Goal: Task Accomplishment & Management: Complete application form

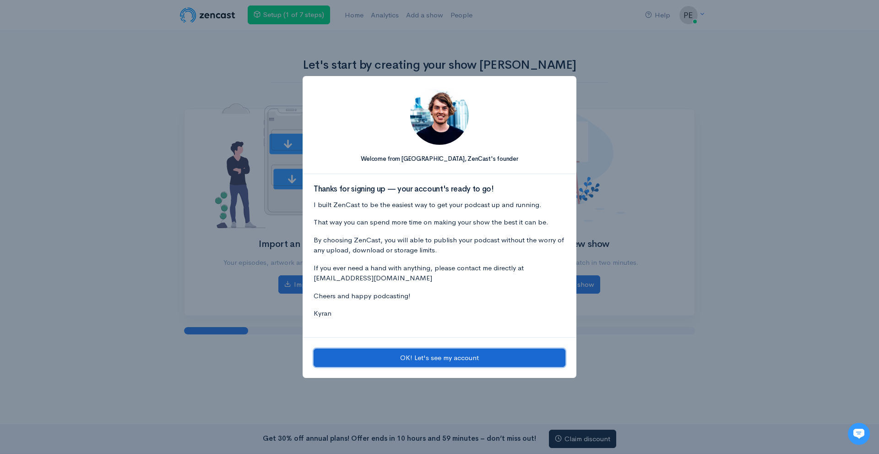
click at [476, 355] on button "OK! Let's see my account" at bounding box center [440, 357] width 252 height 19
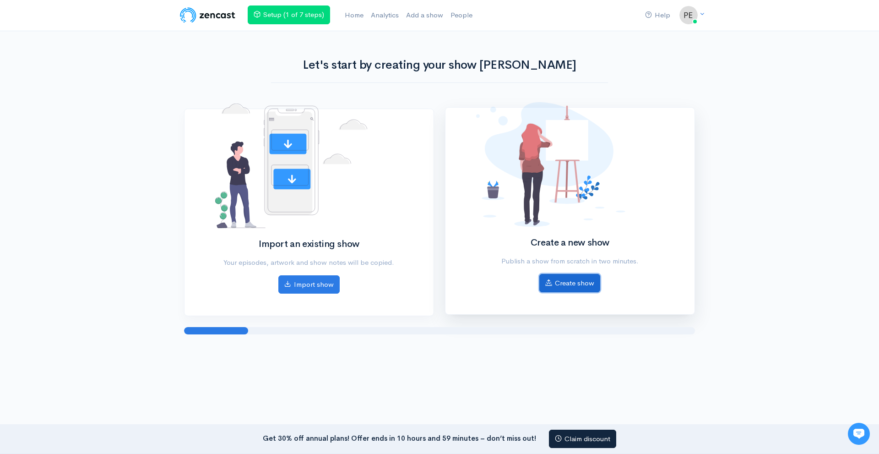
click at [567, 285] on link "Create show" at bounding box center [569, 283] width 61 height 19
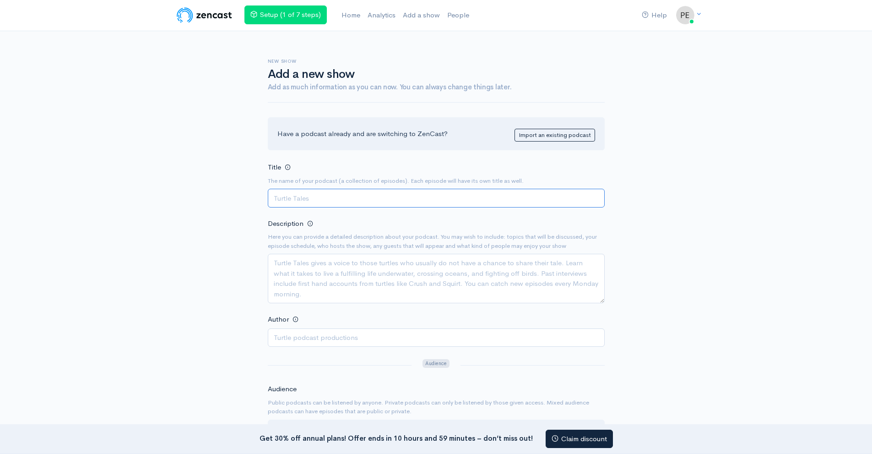
click at [372, 193] on input "Title" at bounding box center [436, 198] width 337 height 19
type input "Dansk tvangsfernelse af børn og unge"
click at [332, 277] on textarea "Description" at bounding box center [436, 278] width 337 height 49
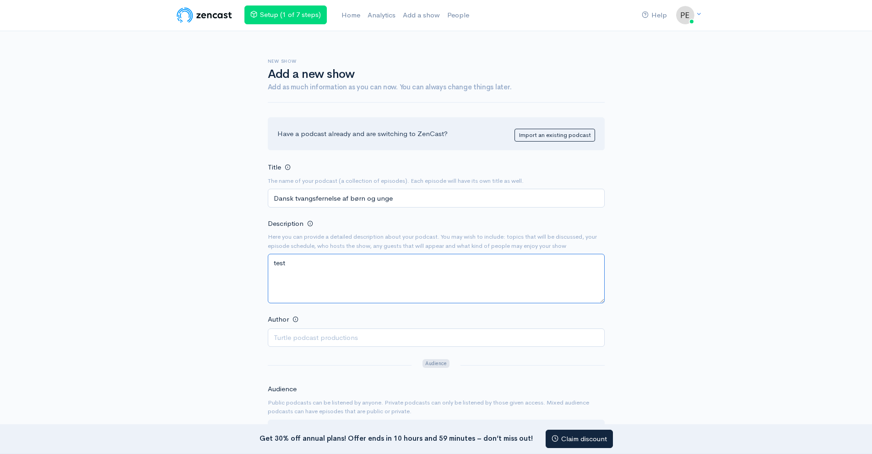
type textarea "test"
click at [161, 279] on div "Help Notifications View all Your profile Team settings Default team Current Log…" at bounding box center [436, 380] width 872 height 761
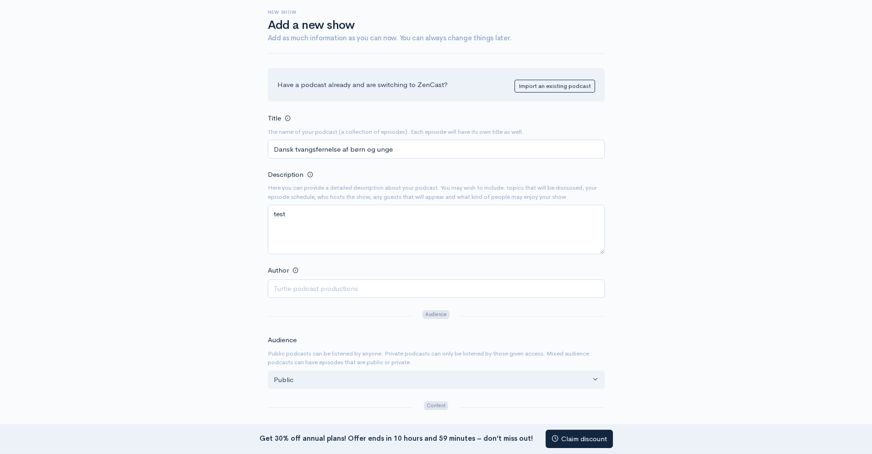
scroll to position [92, 0]
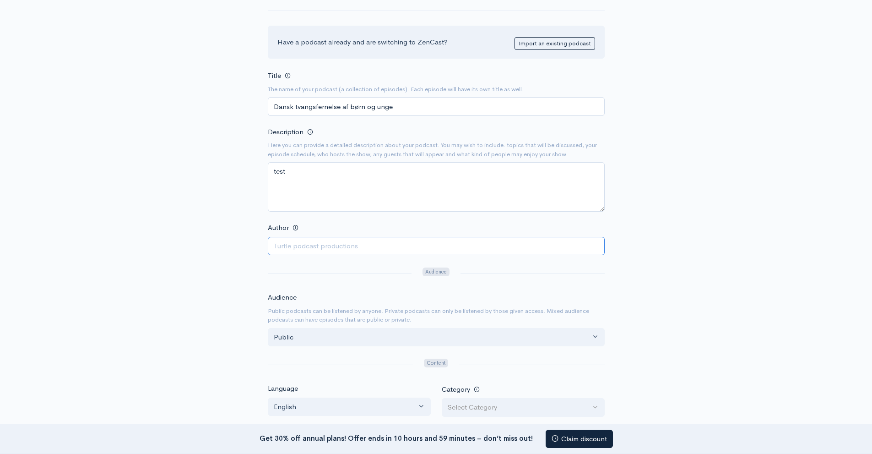
click at [316, 242] on input "Author" at bounding box center [436, 246] width 337 height 19
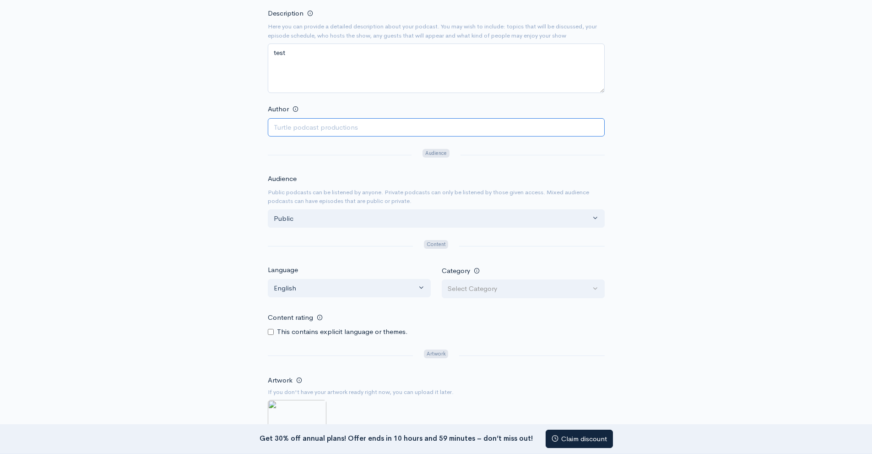
scroll to position [229, 0]
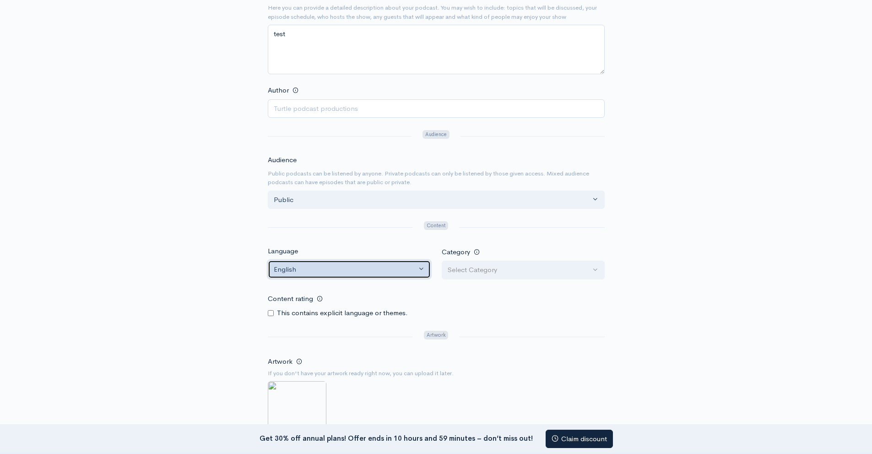
click at [320, 272] on div "English" at bounding box center [345, 269] width 143 height 11
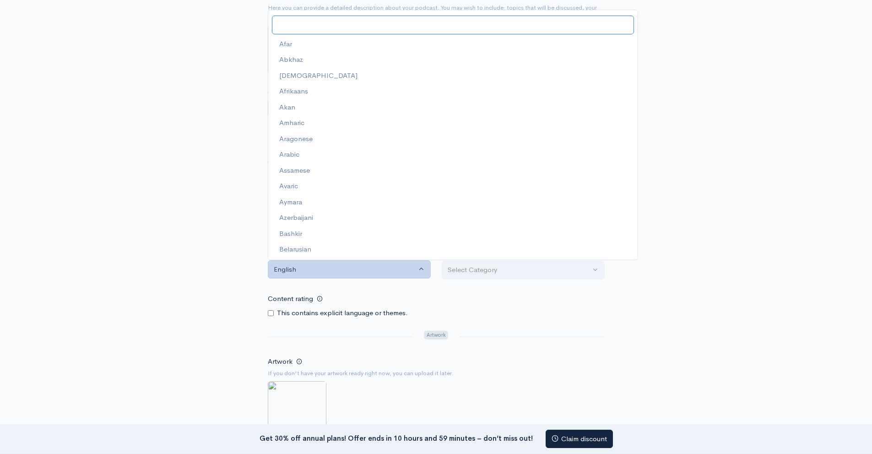
scroll to position [491, 0]
click at [284, 42] on span "Danish" at bounding box center [290, 43] width 22 height 11
select select "da"
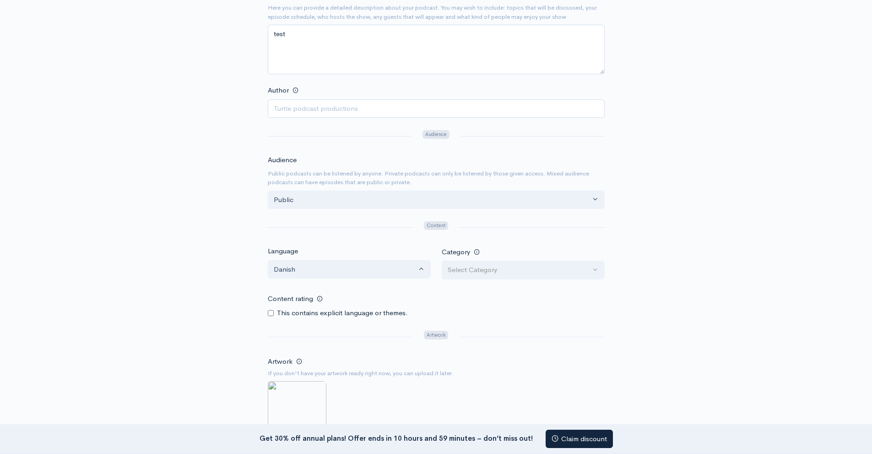
click at [192, 181] on div "New show Add a new show Add as much information as you can now. You can always …" at bounding box center [436, 167] width 522 height 730
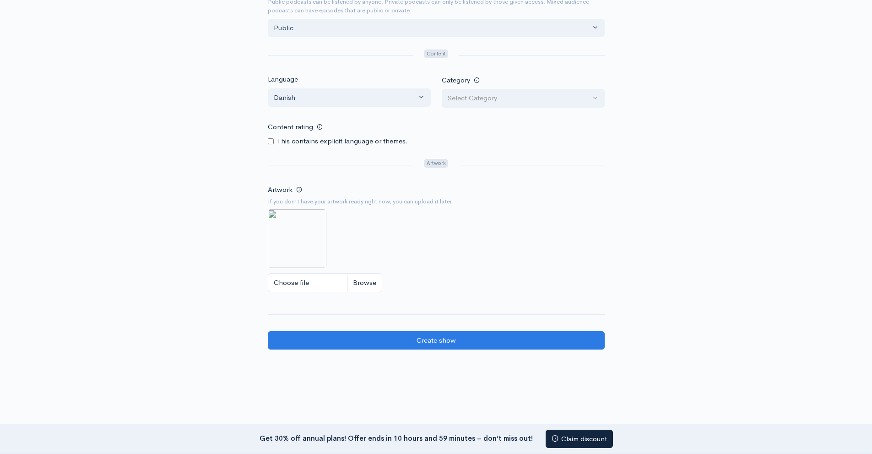
scroll to position [459, 0]
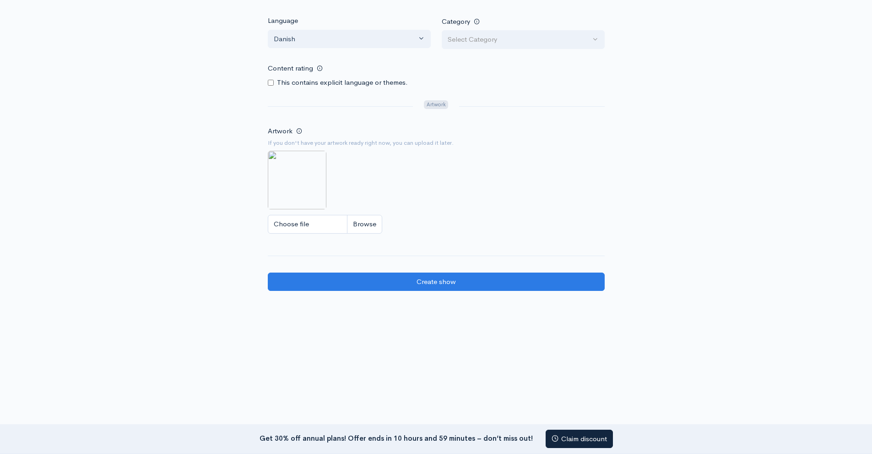
click at [276, 83] on div "This contains explicit language or themes." at bounding box center [436, 82] width 337 height 11
click at [271, 83] on input "Content rating" at bounding box center [271, 83] width 6 height 6
checkbox input "true"
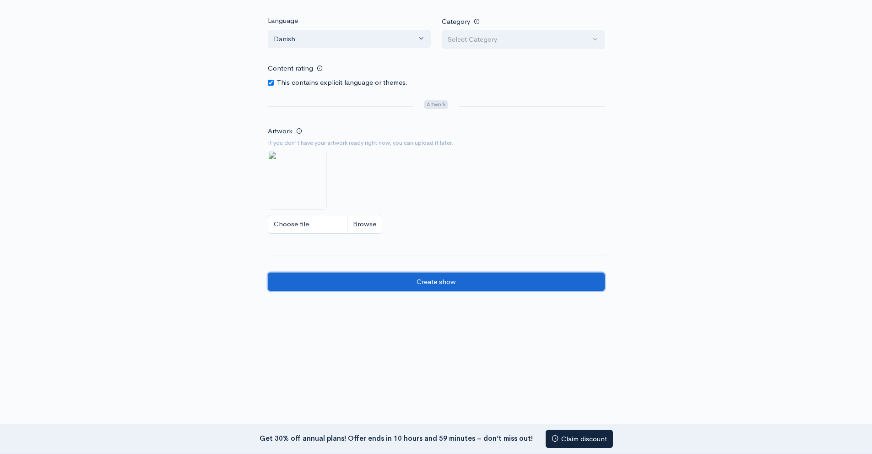
click at [380, 282] on input "Create show" at bounding box center [436, 281] width 337 height 19
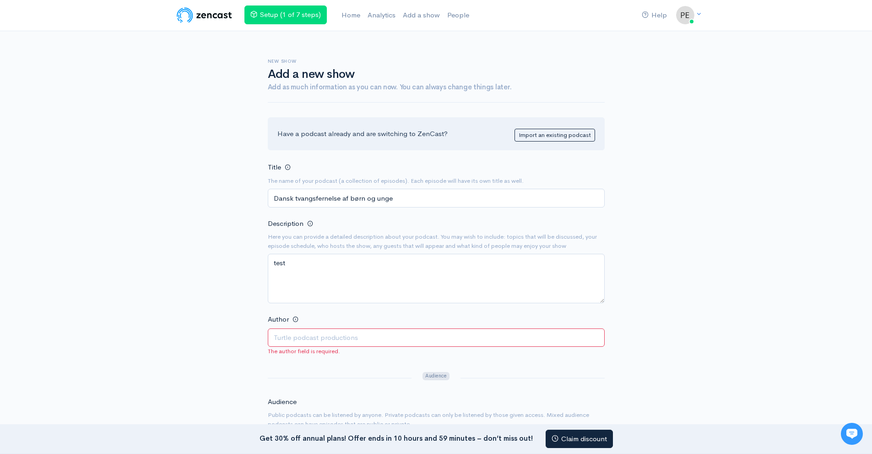
click at [315, 337] on input "Author" at bounding box center [436, 337] width 337 height 19
type input "[PERSON_NAME]"
click at [582, 440] on link "Claim discount" at bounding box center [579, 438] width 67 height 19
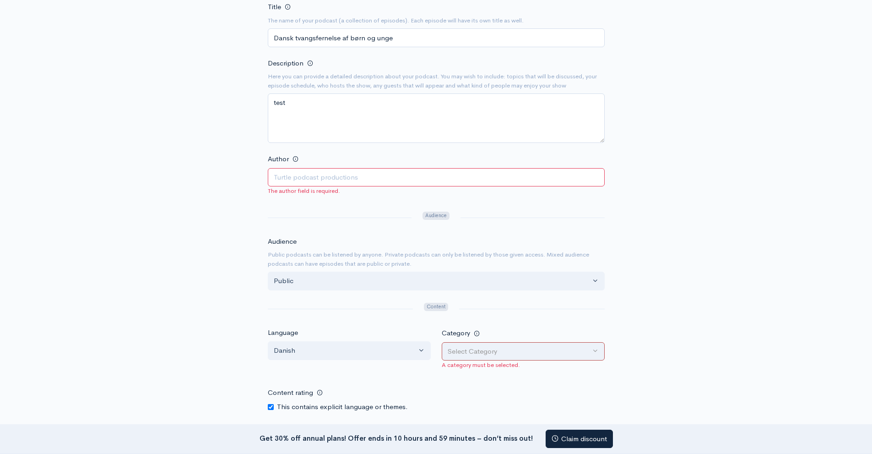
scroll to position [183, 0]
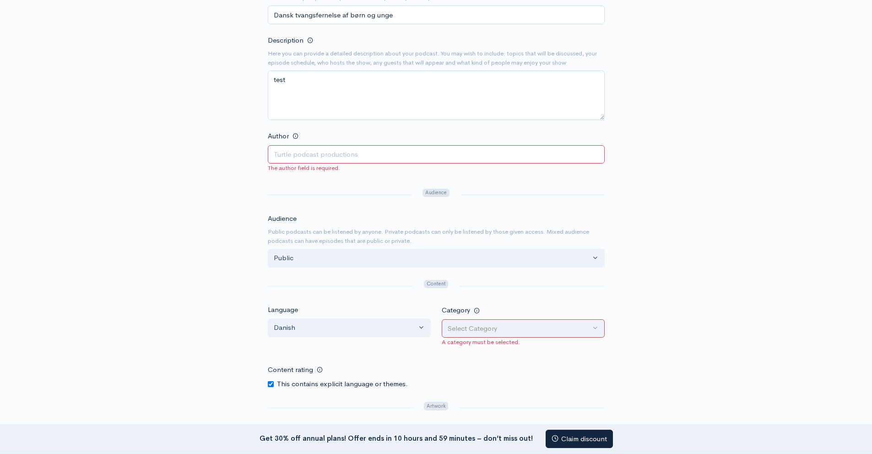
click at [371, 153] on input "Author" at bounding box center [436, 154] width 337 height 19
type input "Peter Johansen"
click at [467, 333] on div "Select Category" at bounding box center [519, 328] width 143 height 11
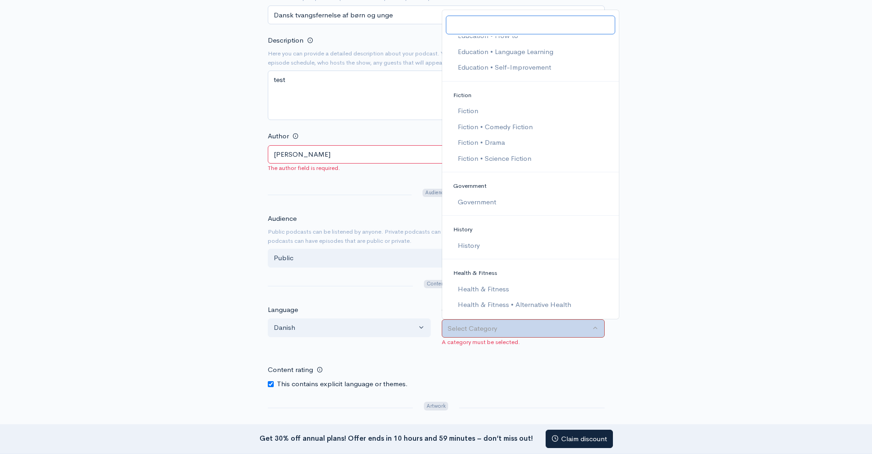
scroll to position [504, 0]
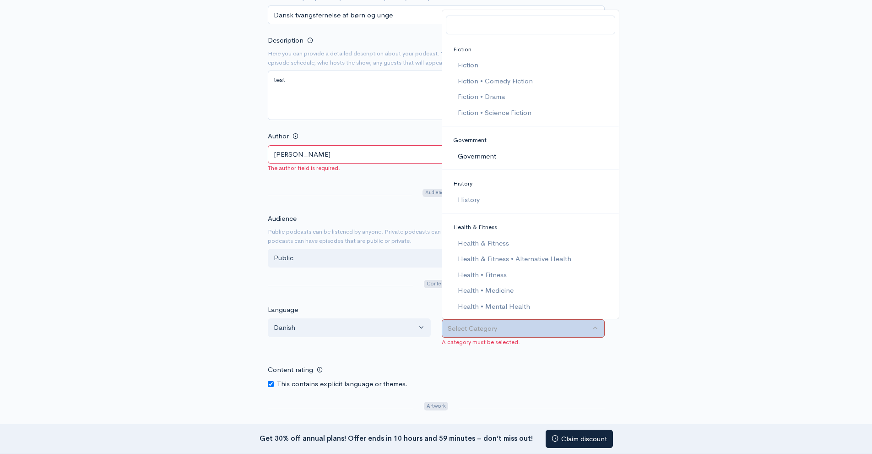
click at [501, 156] on link "Government" at bounding box center [530, 156] width 177 height 16
select select "Government"
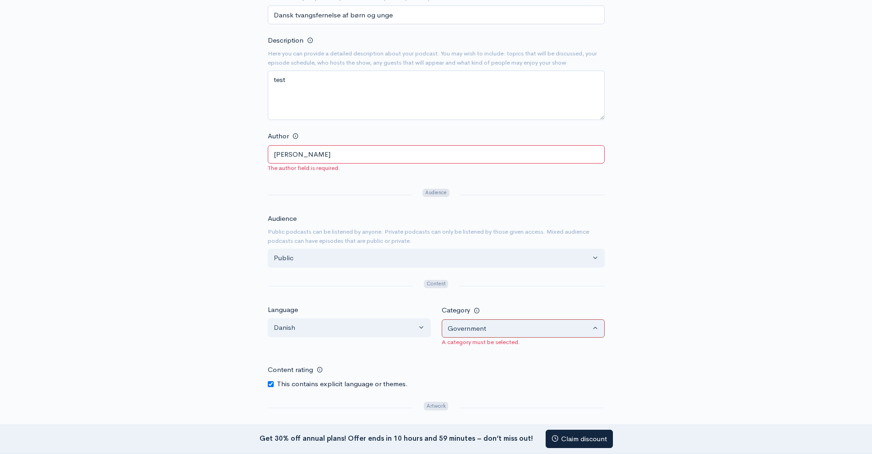
click at [690, 216] on div "New show Add a new show Add as much information as you can now. You can always …" at bounding box center [436, 225] width 522 height 755
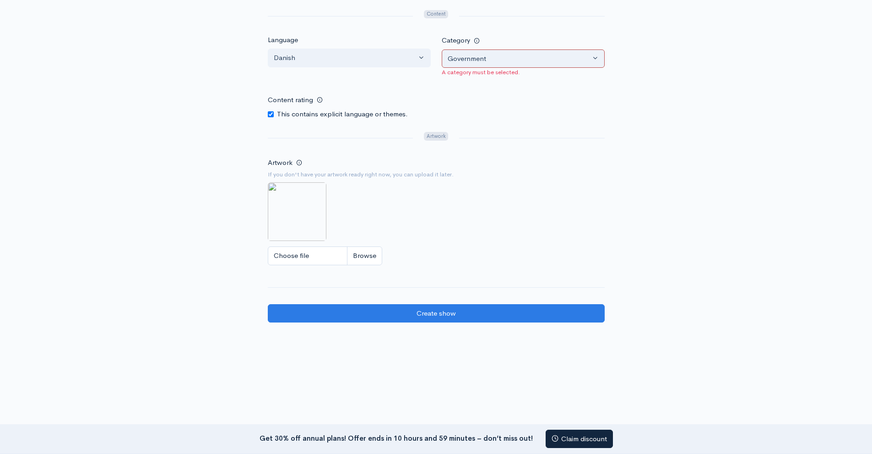
scroll to position [458, 0]
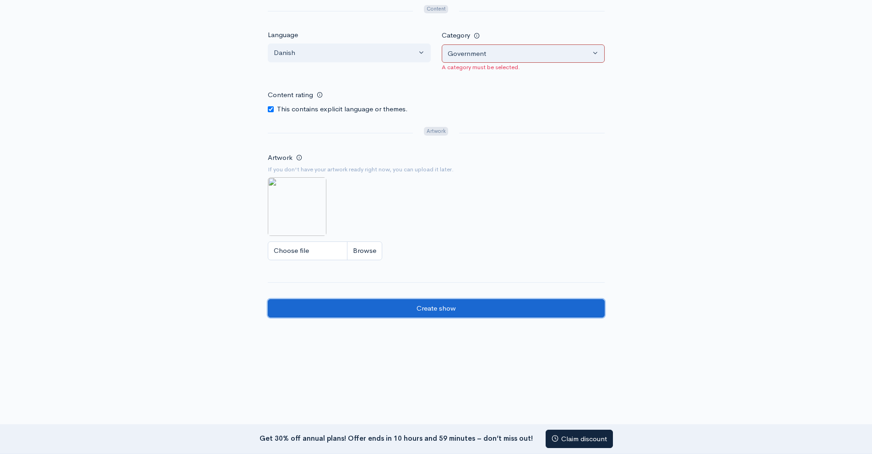
click at [496, 316] on input "Create show" at bounding box center [436, 308] width 337 height 19
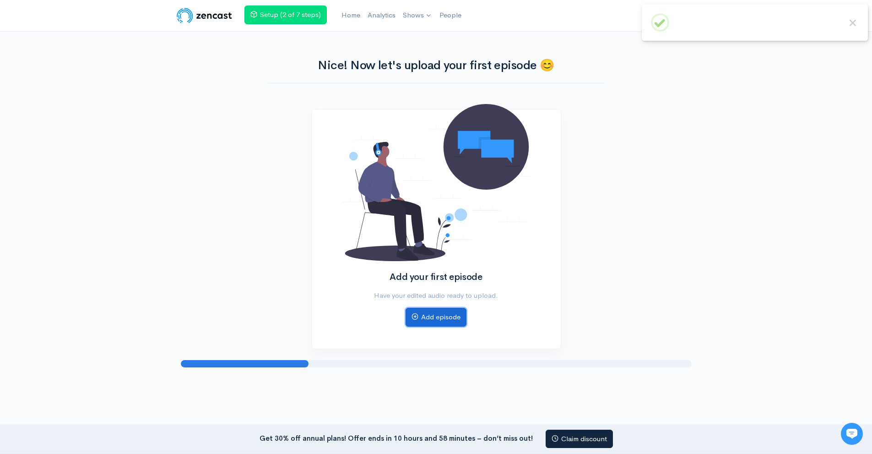
click at [406, 320] on link "Add episode" at bounding box center [436, 317] width 61 height 19
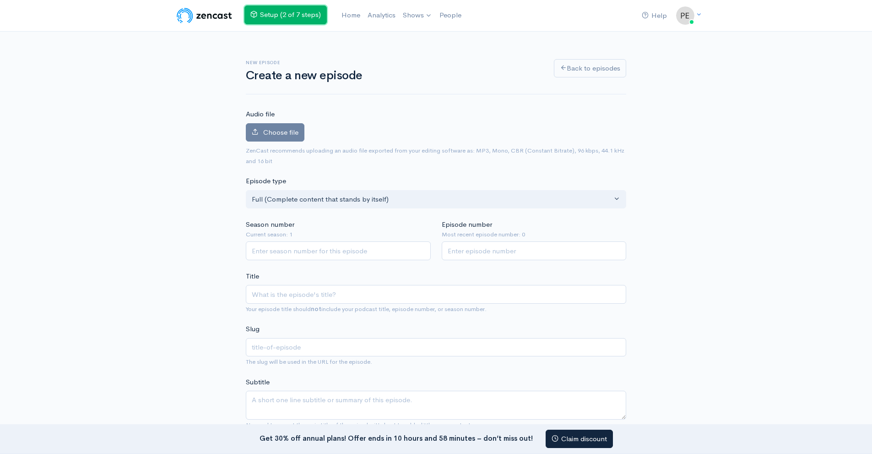
click at [313, 16] on link "Setup (2 of 7 steps)" at bounding box center [285, 14] width 82 height 19
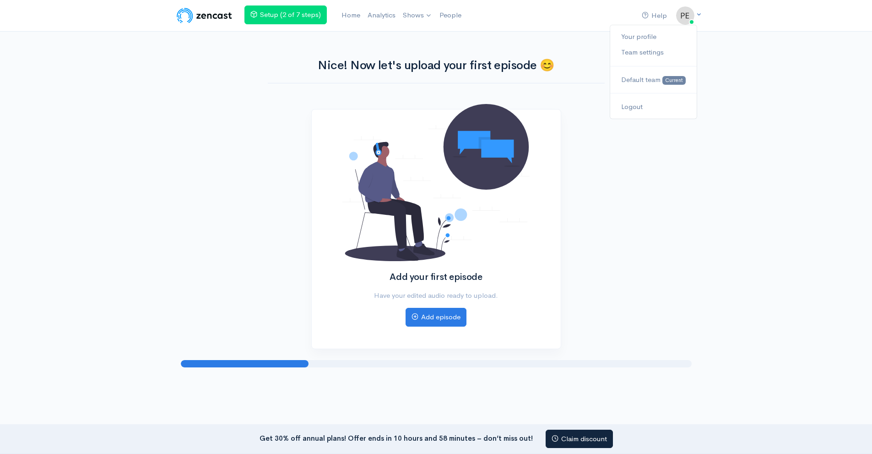
click at [699, 14] on icon at bounding box center [699, 14] width 6 height 6
click at [418, 17] on link "Shows" at bounding box center [417, 15] width 37 height 20
click at [366, 18] on link "Analytics" at bounding box center [381, 15] width 35 height 20
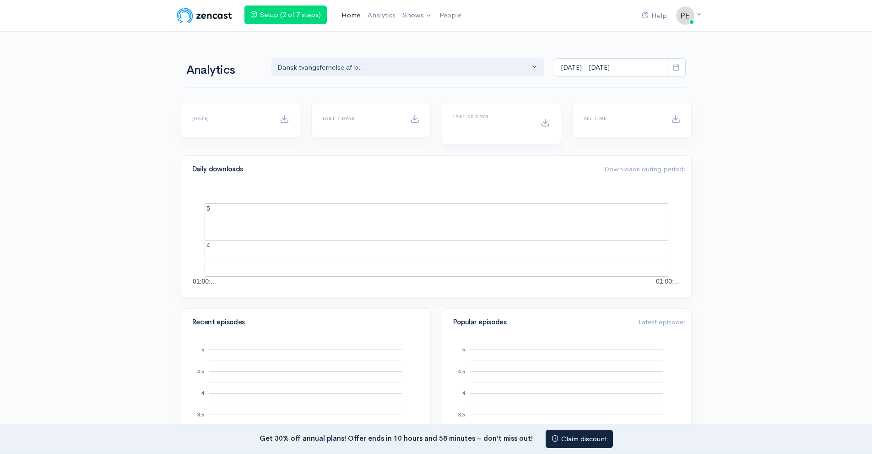
click at [353, 18] on link "Home" at bounding box center [351, 15] width 26 height 20
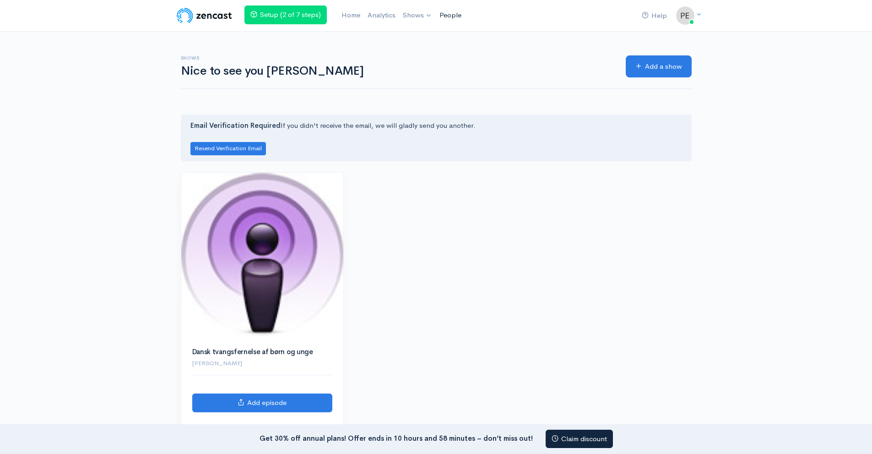
click at [449, 14] on link "People" at bounding box center [450, 15] width 29 height 20
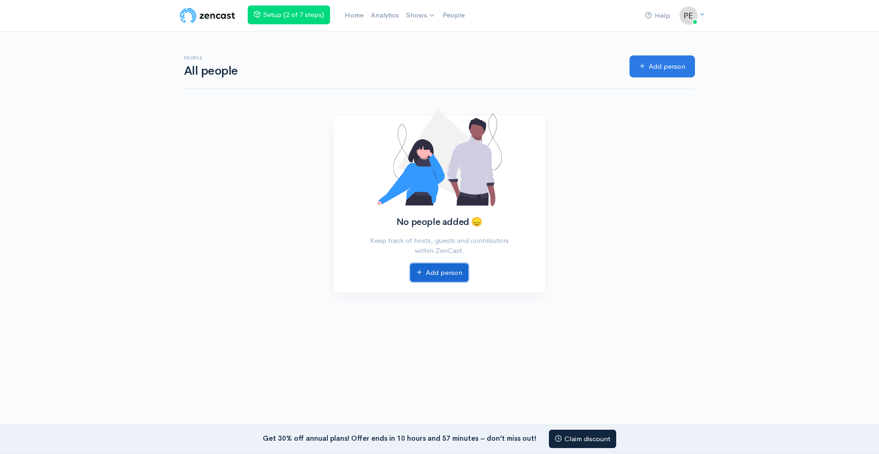
click at [460, 274] on link "Add person" at bounding box center [439, 272] width 58 height 19
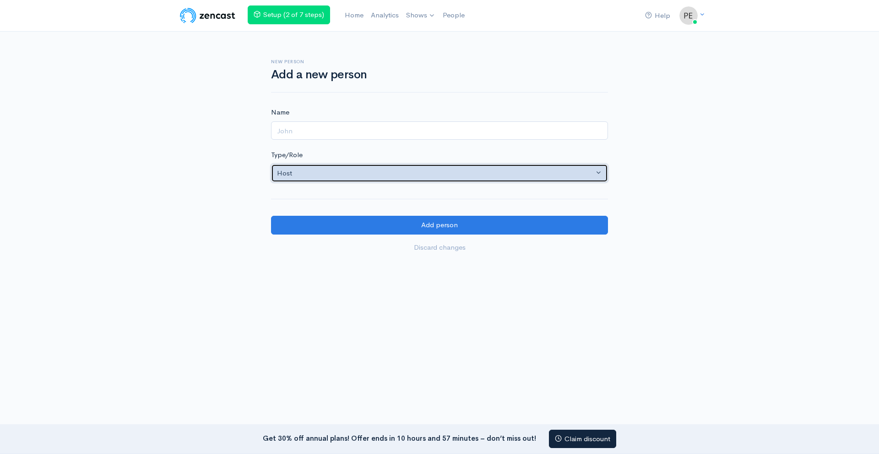
click at [314, 176] on div "Host" at bounding box center [435, 173] width 317 height 11
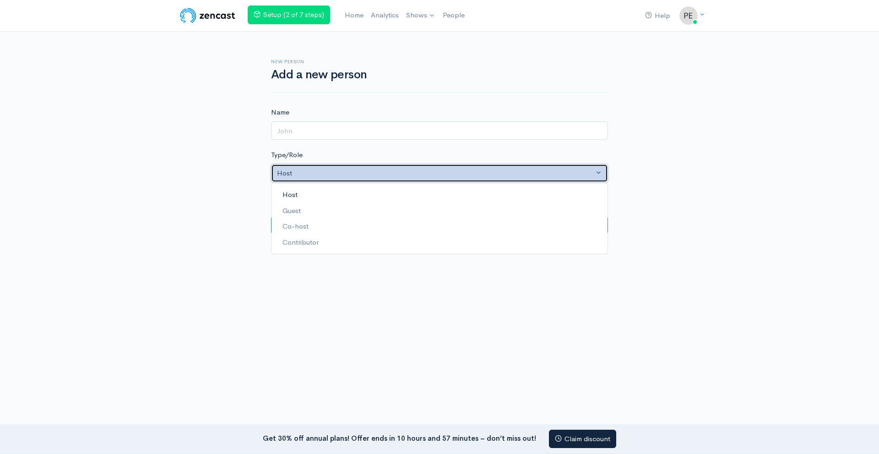
click at [314, 176] on div "Host" at bounding box center [435, 173] width 317 height 11
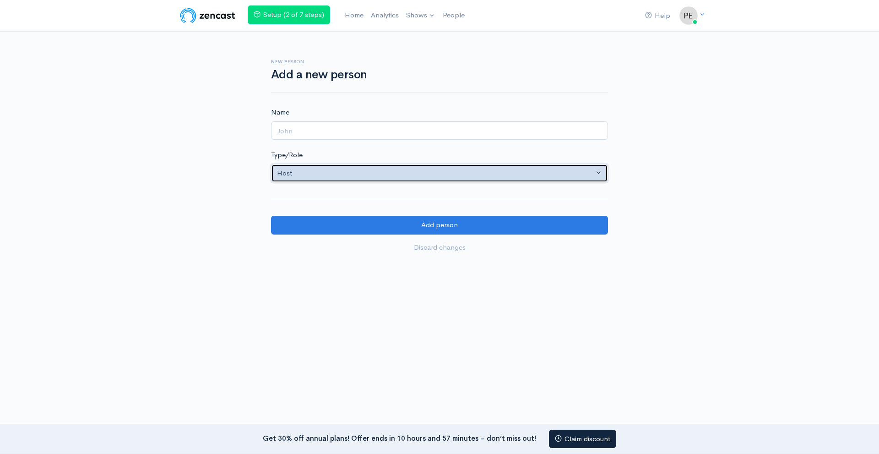
click at [314, 176] on div "Host" at bounding box center [435, 173] width 317 height 11
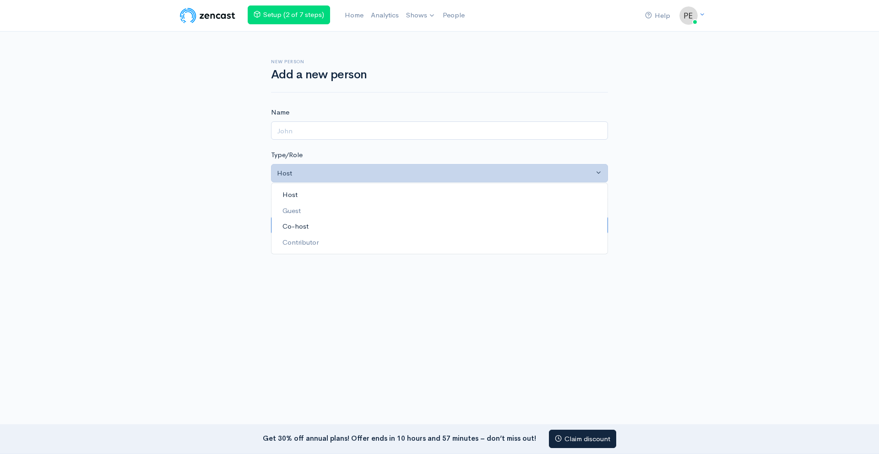
click at [310, 219] on link "Co-host" at bounding box center [439, 226] width 336 height 16
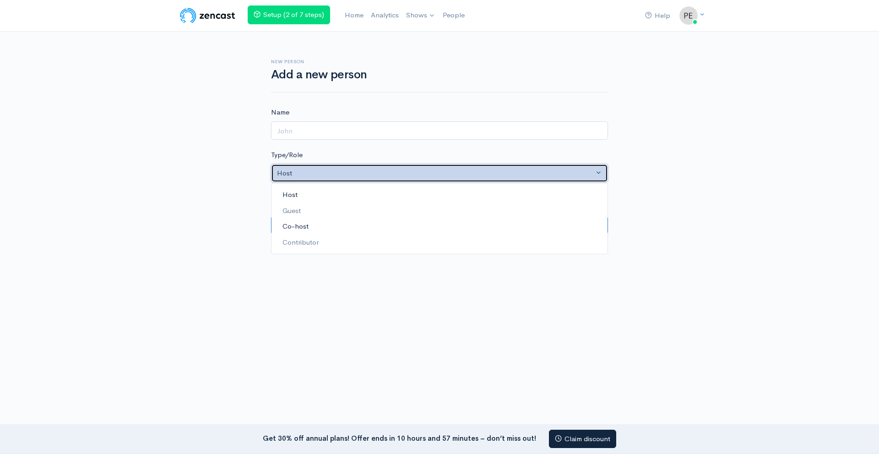
select select "co-host"
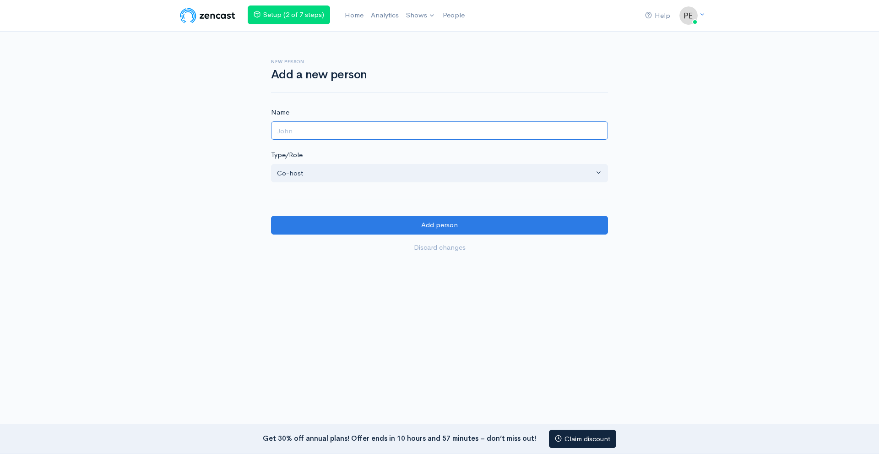
click at [352, 130] on input "Name" at bounding box center [439, 130] width 337 height 19
click at [311, 129] on input "Sarah Johnansen" at bounding box center [439, 130] width 337 height 19
type input "Sarah Johansen"
click at [210, 150] on div "New person Add a new person Name Sarah Johansen Type/Role Host Guest Co-host Co…" at bounding box center [440, 150] width 522 height 236
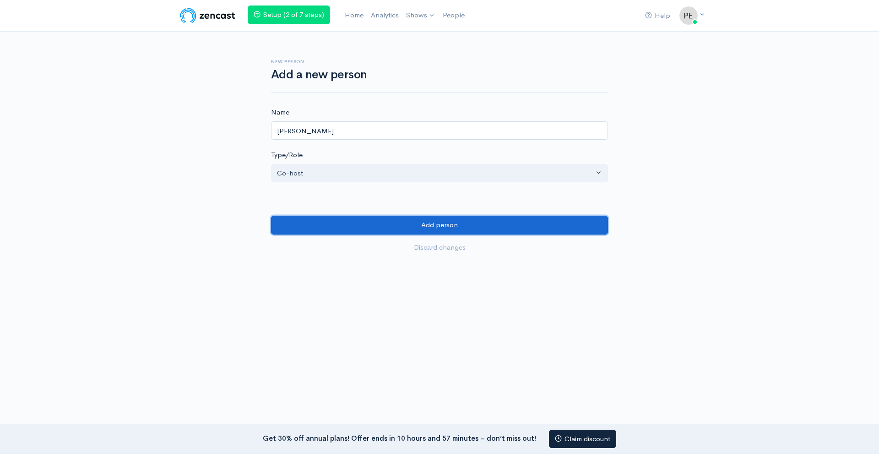
click at [368, 224] on input "Add person" at bounding box center [439, 225] width 337 height 19
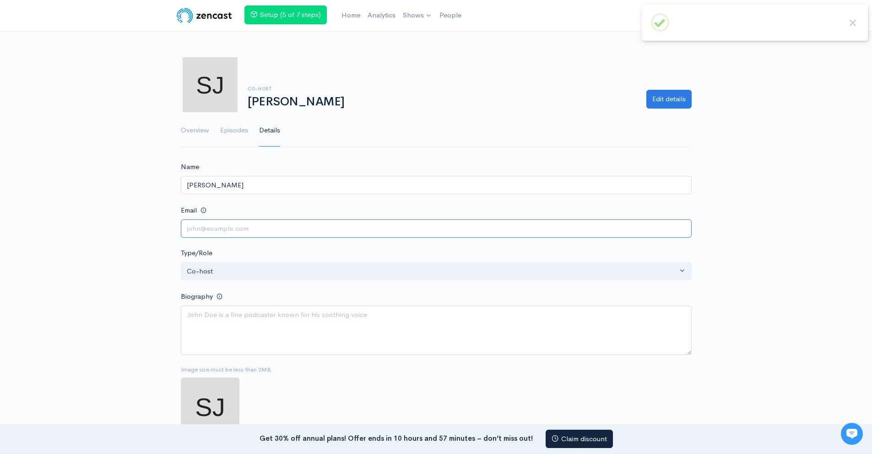
click at [239, 226] on input "Email" at bounding box center [436, 228] width 511 height 19
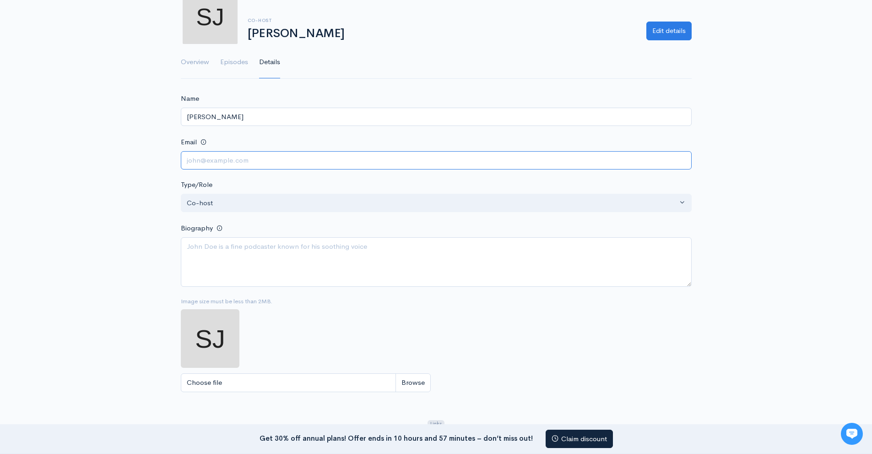
scroll to position [65, 0]
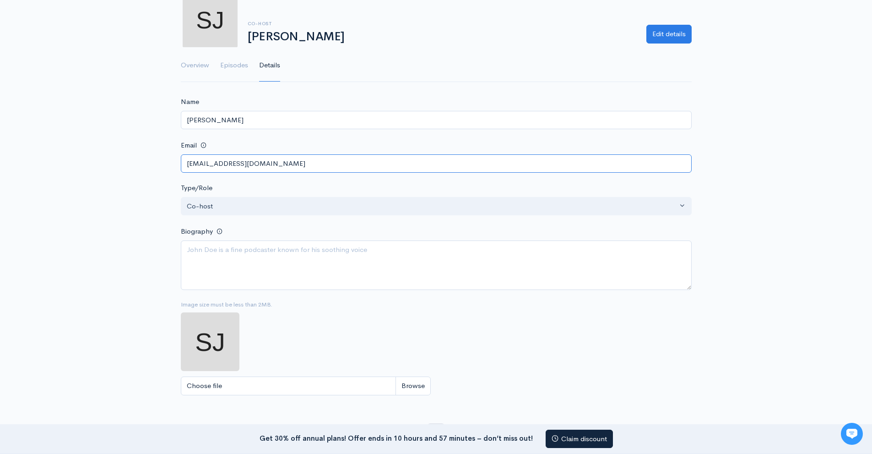
type input "sarah_johansen_98@hotmail.com"
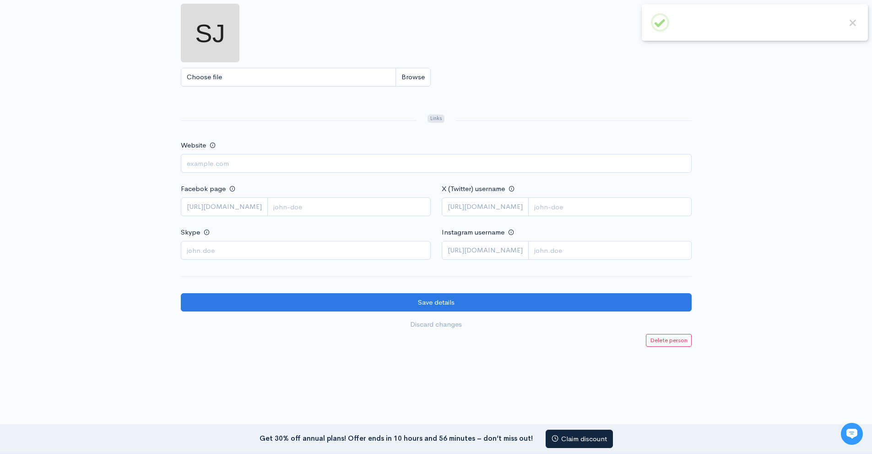
scroll to position [385, 0]
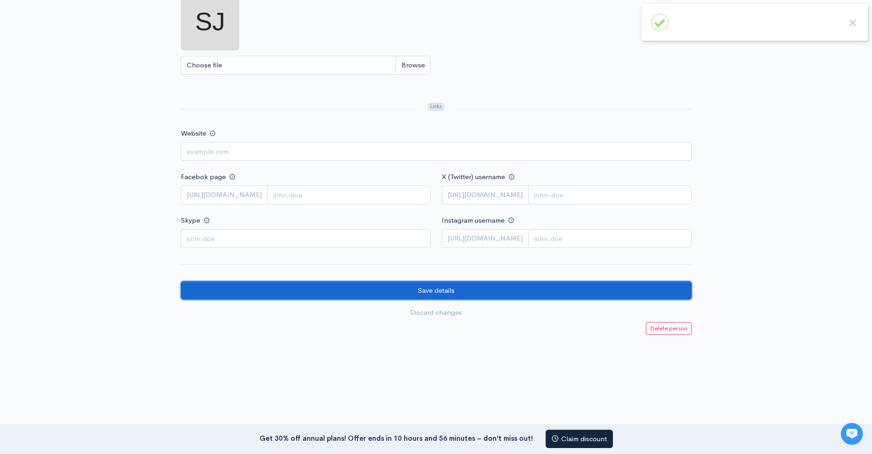
click at [372, 289] on input "Save details" at bounding box center [436, 290] width 511 height 19
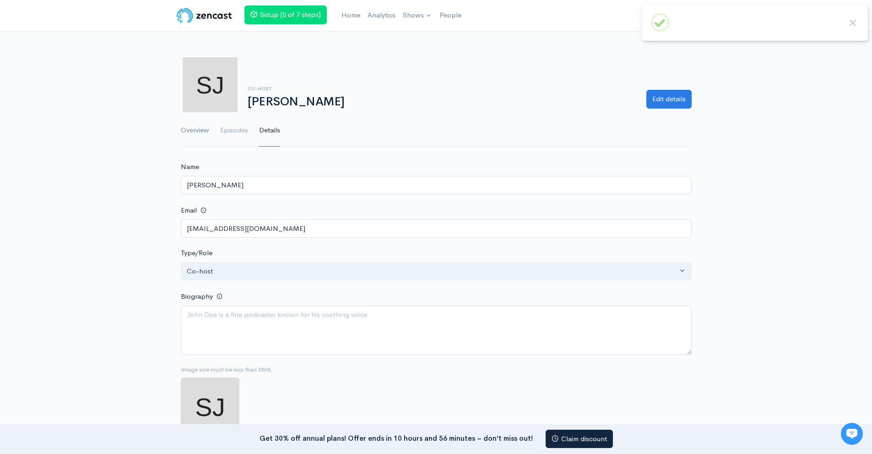
click at [186, 135] on link "Overview" at bounding box center [195, 130] width 28 height 33
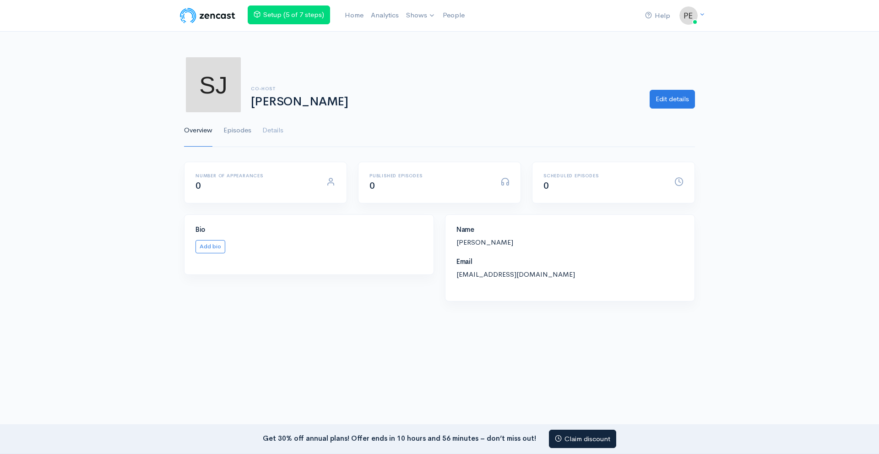
click at [226, 129] on link "Episodes" at bounding box center [237, 130] width 28 height 33
click at [275, 130] on link "Details" at bounding box center [272, 130] width 21 height 33
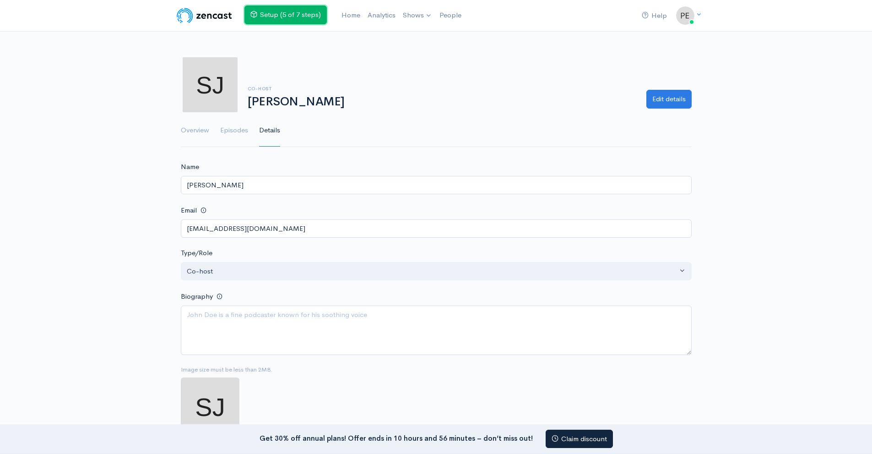
click at [306, 18] on link "Setup (5 of 7 steps)" at bounding box center [285, 14] width 82 height 19
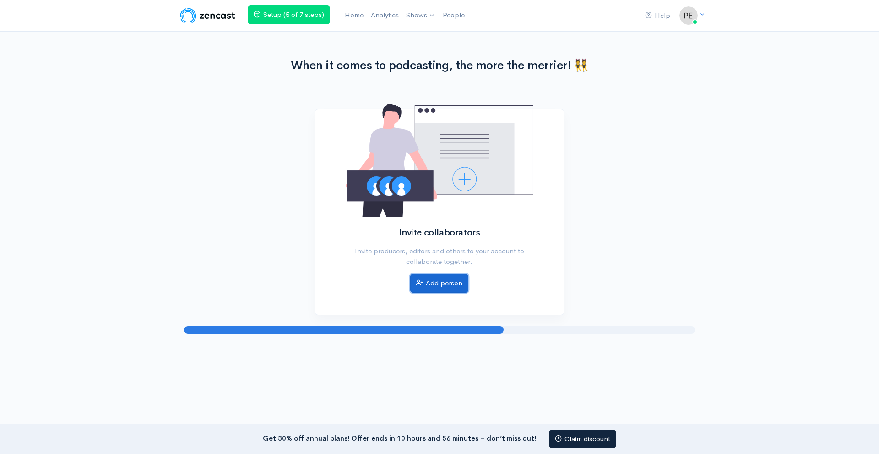
click at [453, 286] on link "Add person" at bounding box center [439, 283] width 58 height 19
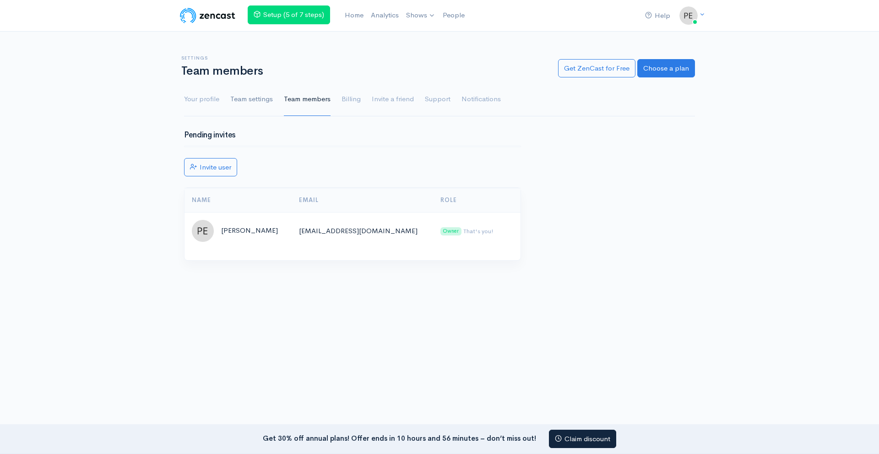
click at [264, 103] on link "Team settings" at bounding box center [251, 99] width 43 height 33
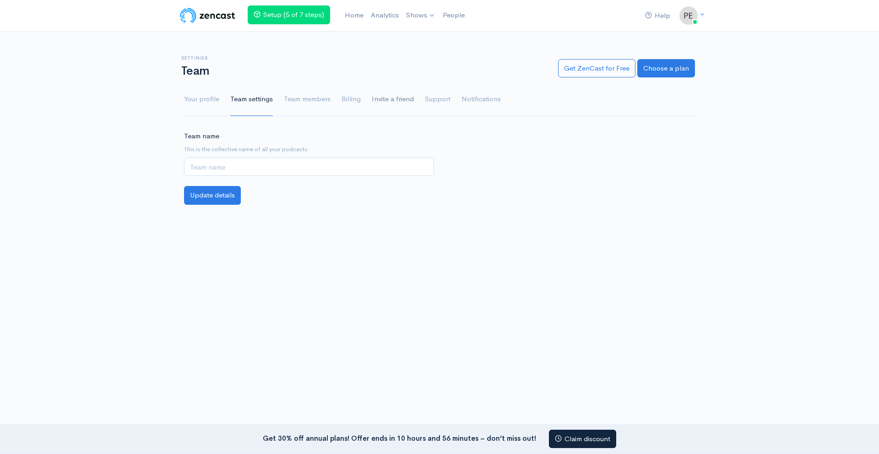
click at [398, 105] on link "Invite a friend" at bounding box center [393, 99] width 42 height 33
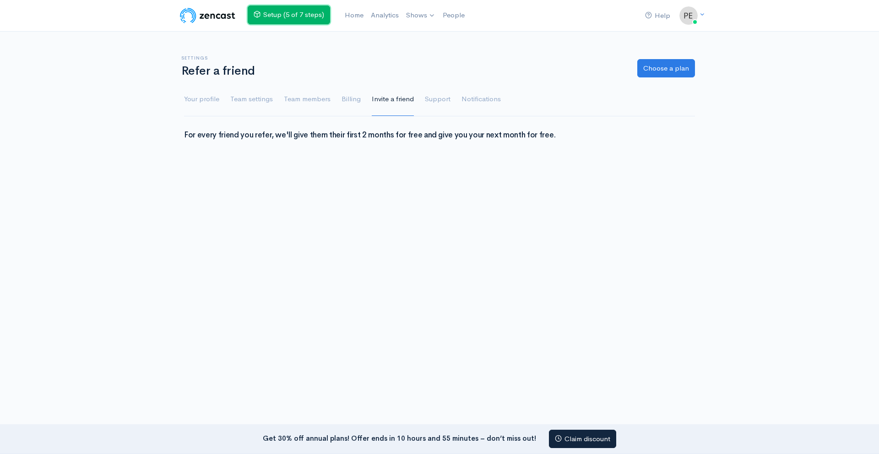
click at [319, 22] on link "Setup (5 of 7 steps)" at bounding box center [289, 14] width 82 height 19
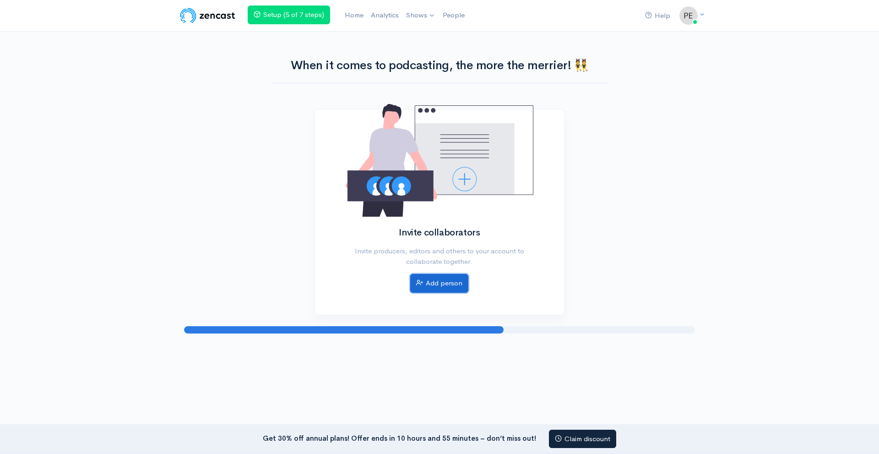
click at [423, 275] on link "Add person" at bounding box center [439, 283] width 58 height 19
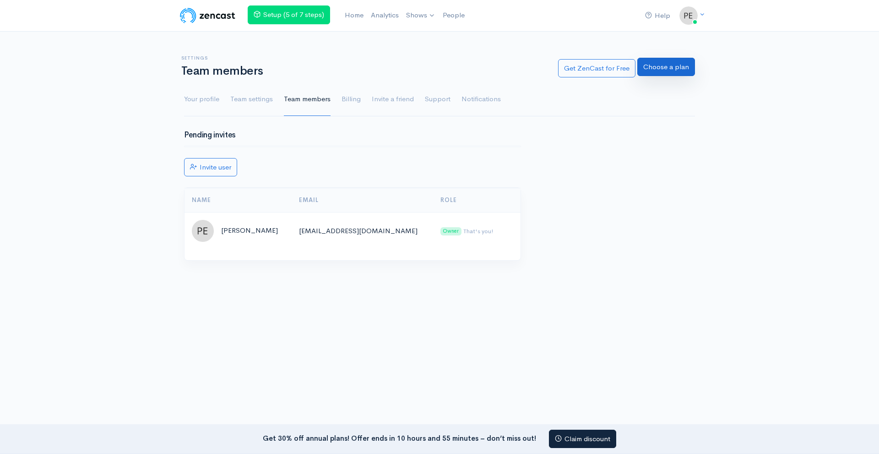
click at [661, 65] on link "Choose a plan" at bounding box center [666, 67] width 58 height 19
click at [607, 71] on link "Get ZenCast for Free" at bounding box center [596, 67] width 77 height 19
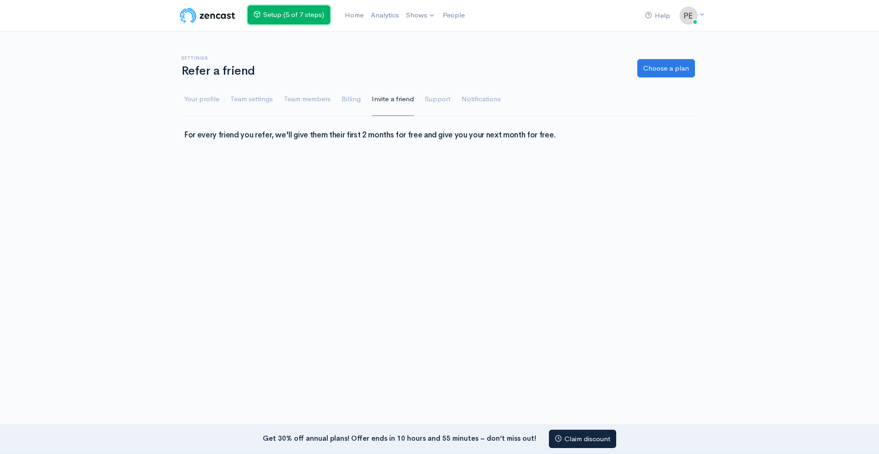
click at [293, 14] on link "Setup (5 of 7 steps)" at bounding box center [289, 14] width 82 height 19
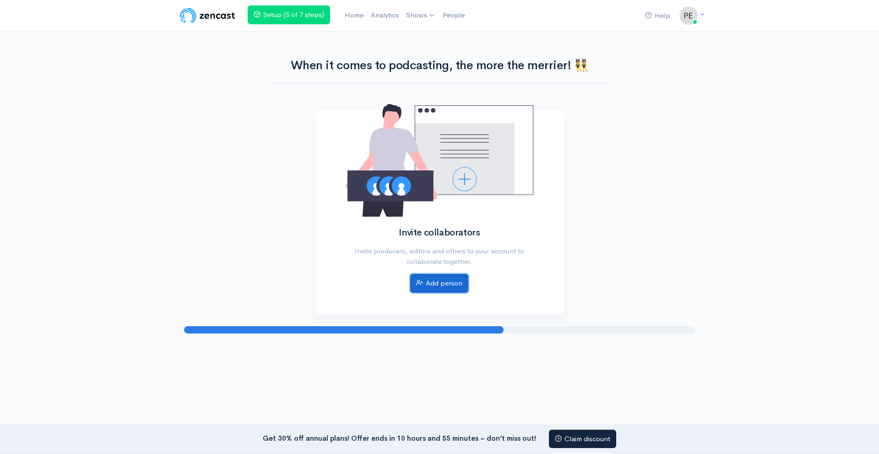
click at [451, 282] on link "Add person" at bounding box center [439, 283] width 58 height 19
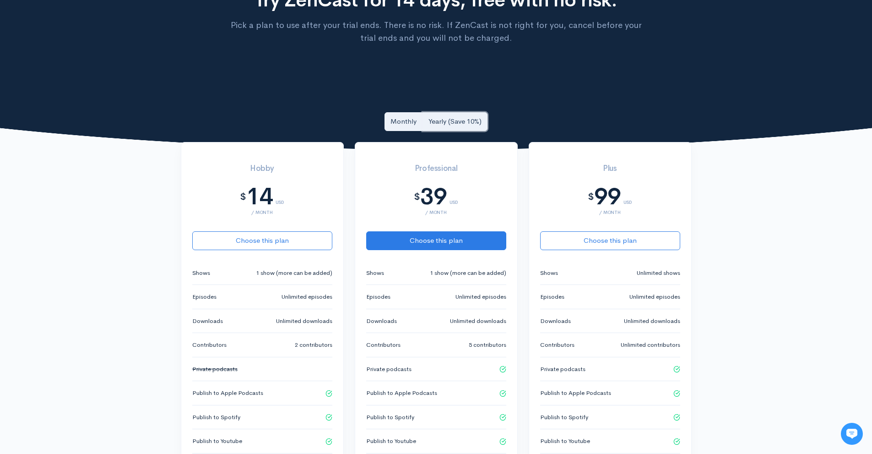
click at [455, 115] on link "Yearly (Save 10%)" at bounding box center [455, 121] width 65 height 19
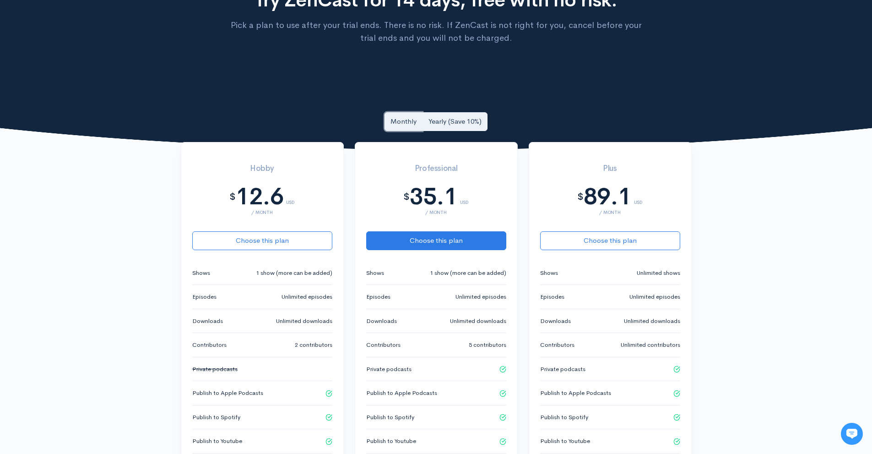
click at [393, 124] on link "Monthly" at bounding box center [404, 121] width 38 height 19
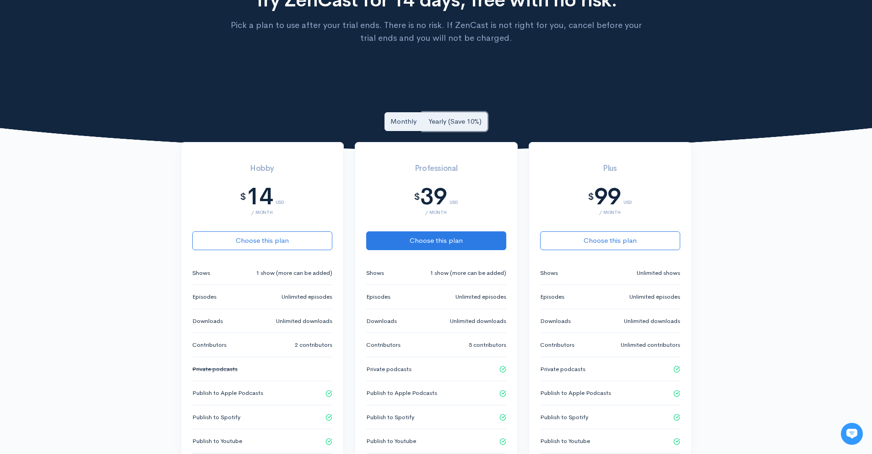
click at [447, 114] on link "Yearly (Save 10%)" at bounding box center [455, 121] width 65 height 19
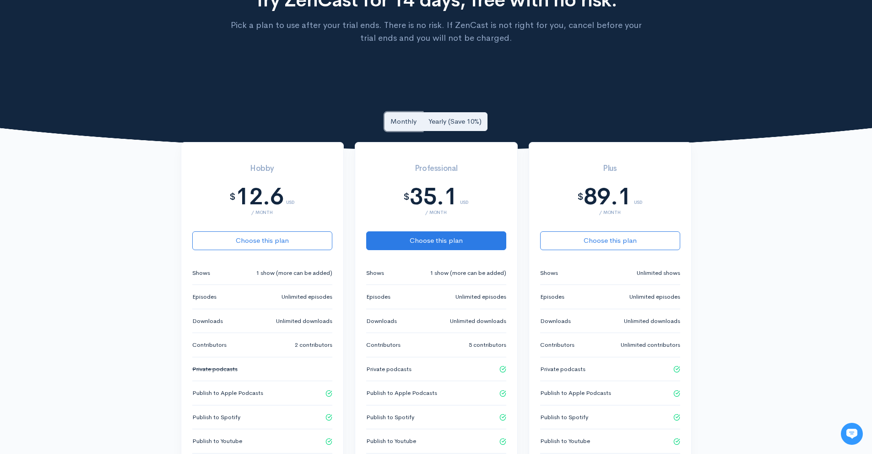
click at [405, 125] on link "Monthly" at bounding box center [404, 121] width 38 height 19
